Goal: Task Accomplishment & Management: Manage account settings

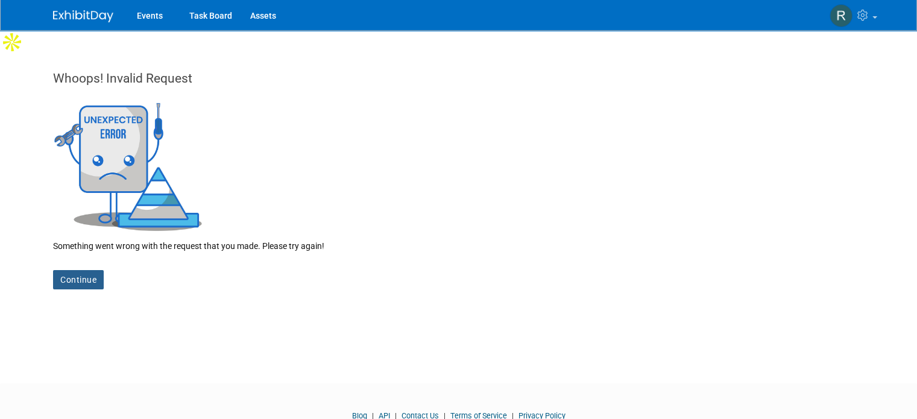
click at [78, 270] on link "Continue" at bounding box center [78, 279] width 51 height 19
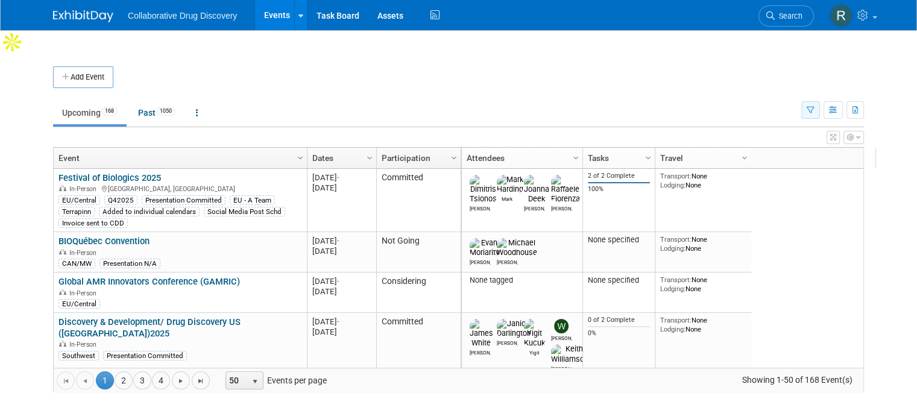
click at [814, 107] on icon "button" at bounding box center [810, 111] width 8 height 8
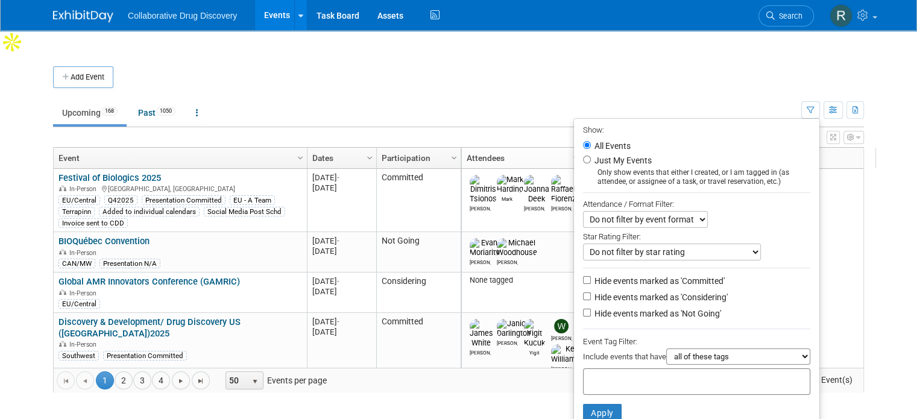
click at [627, 368] on div at bounding box center [696, 381] width 227 height 27
type input "eu"
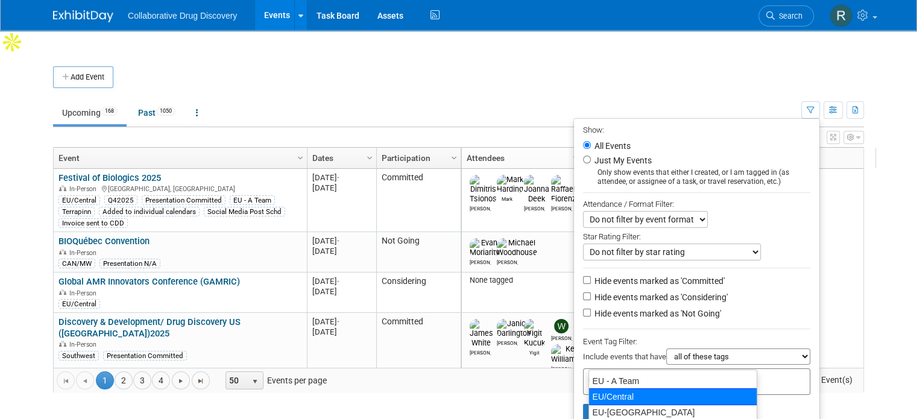
click at [612, 393] on div "EU/Central" at bounding box center [672, 396] width 169 height 17
type input "EU/Central"
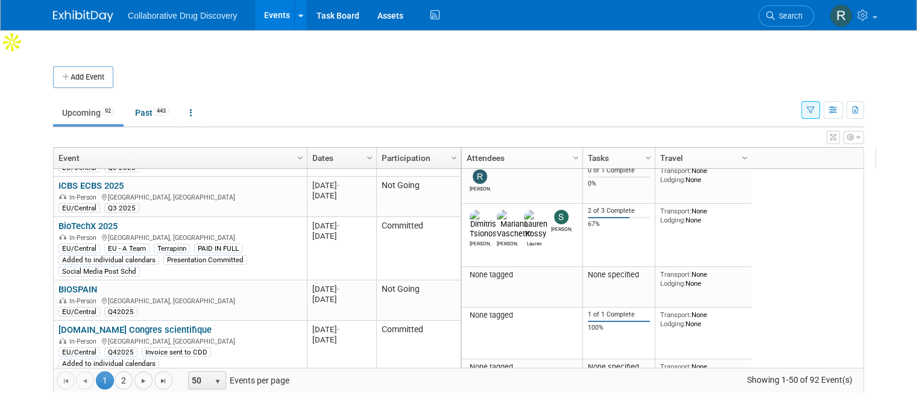
scroll to position [160, 0]
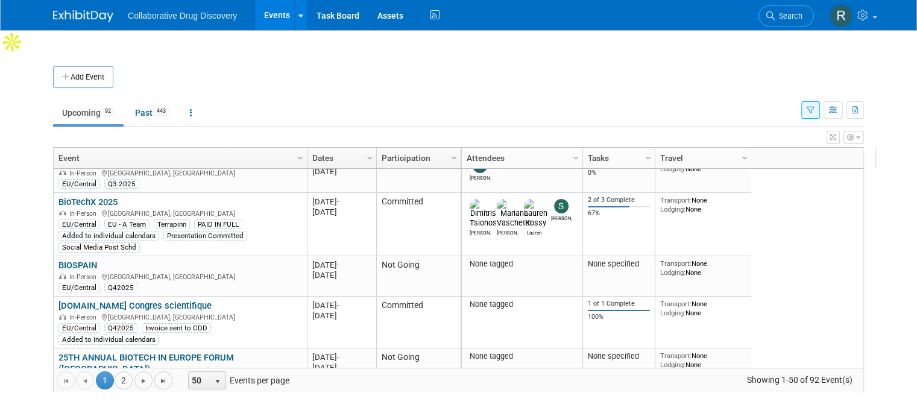
click at [873, 334] on div "Add Event New Event Duplicate Event Warning There is another event in your work…" at bounding box center [458, 235] width 829 height 362
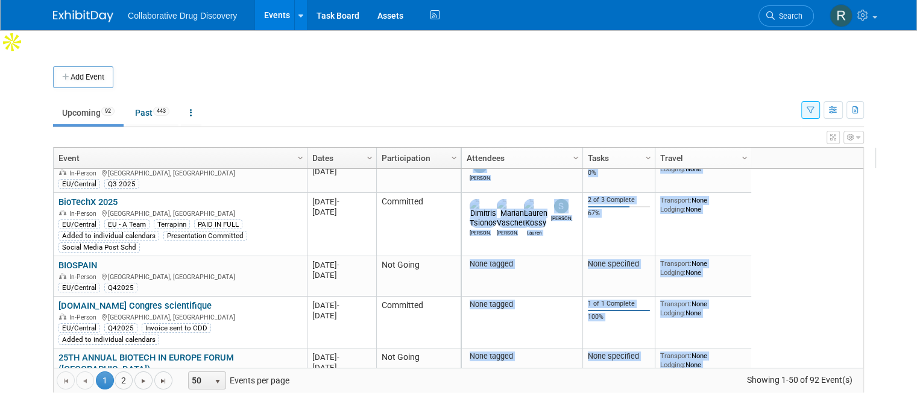
click at [873, 334] on div "Add Event New Event Duplicate Event Warning There is another event in your work…" at bounding box center [458, 235] width 829 height 362
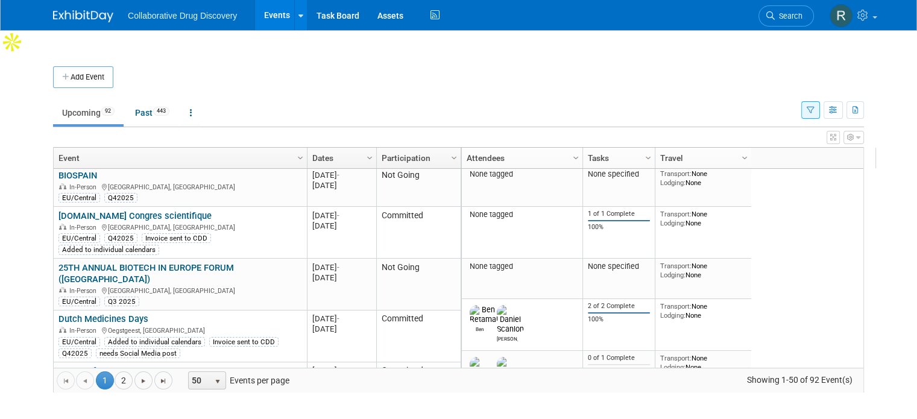
scroll to position [0, 0]
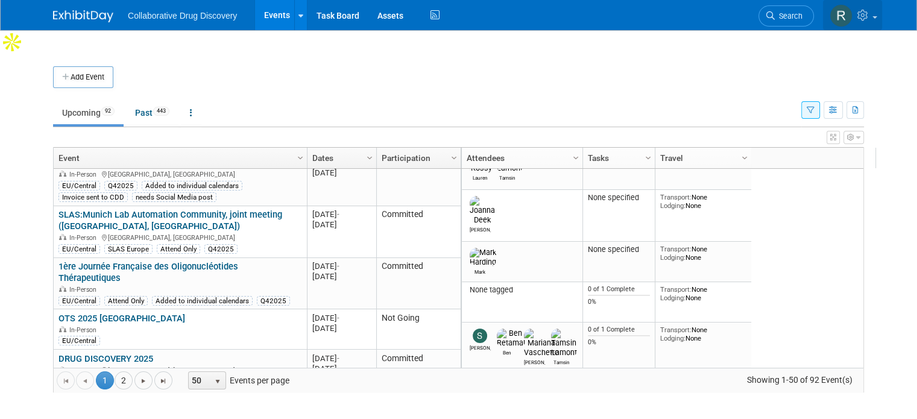
click at [882, 22] on link at bounding box center [852, 15] width 59 height 30
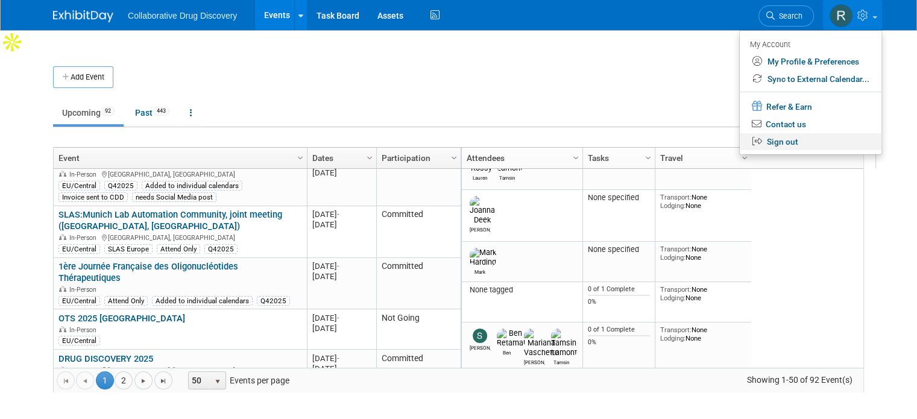
click at [793, 140] on link "Sign out" at bounding box center [810, 141] width 142 height 17
